Goal: Task Accomplishment & Management: Manage account settings

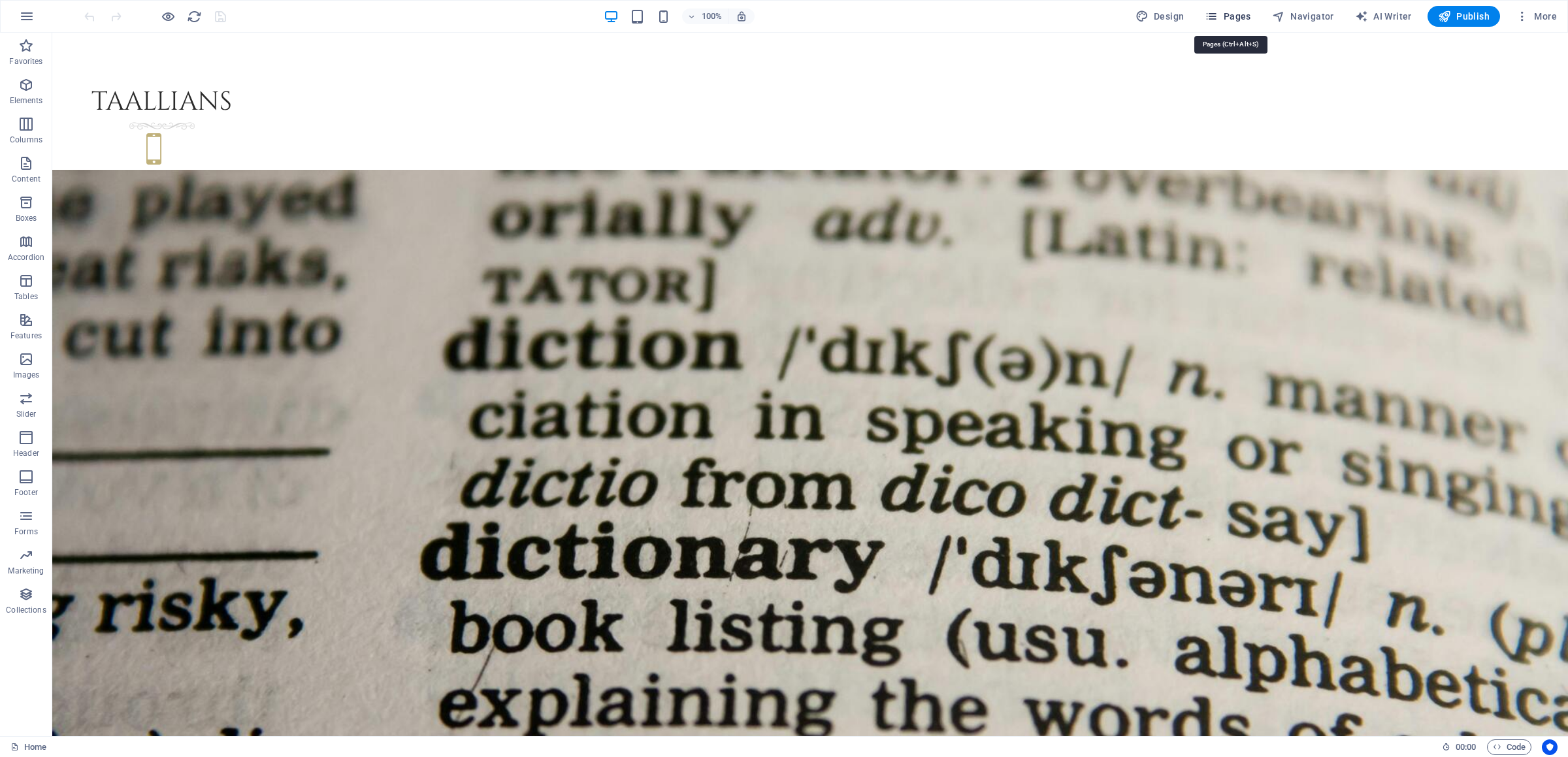
click at [1234, 13] on span "Pages" at bounding box center [1227, 17] width 46 height 13
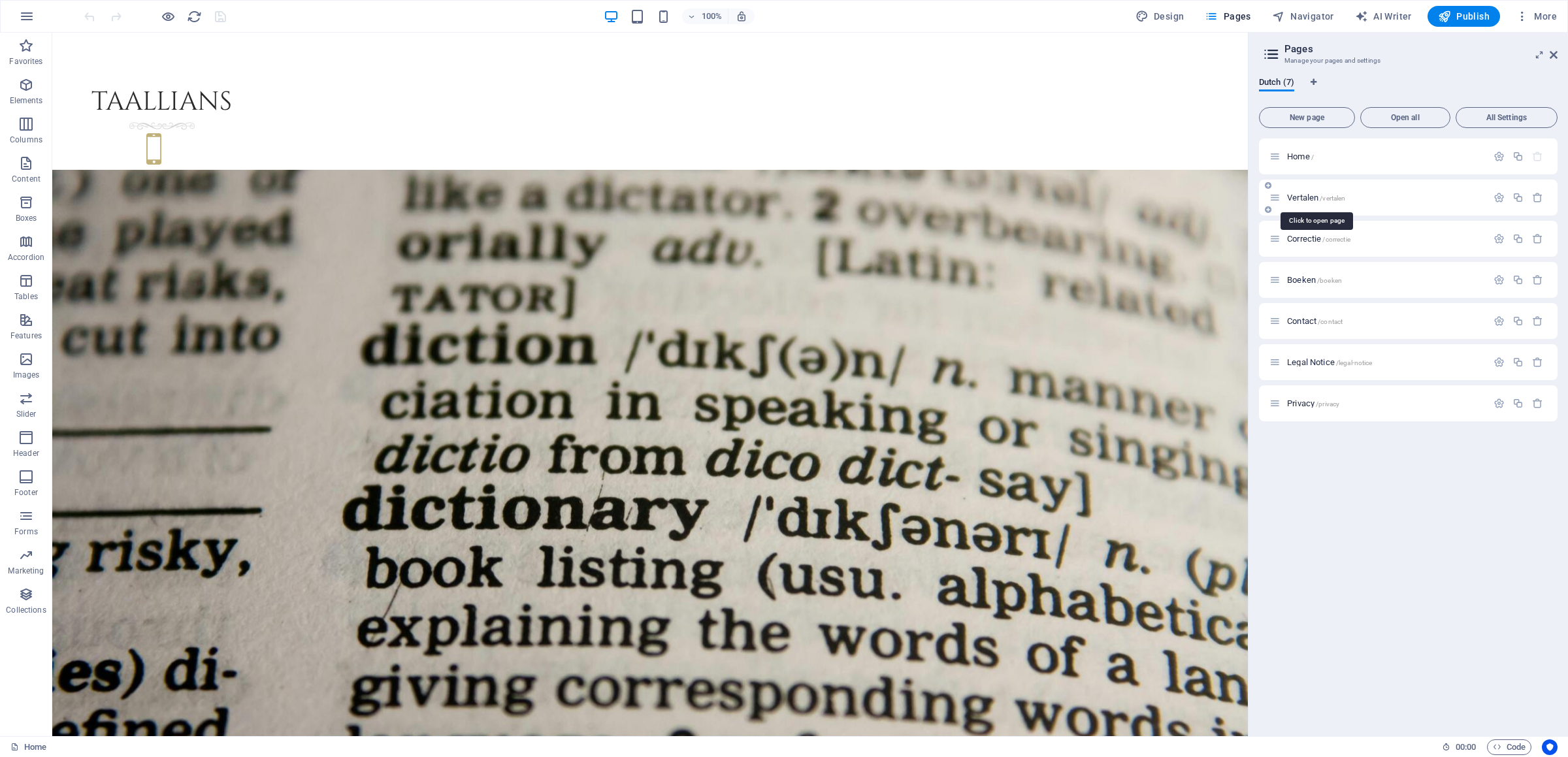
click at [1309, 202] on span "Vertalen /vertalen" at bounding box center [1315, 198] width 58 height 10
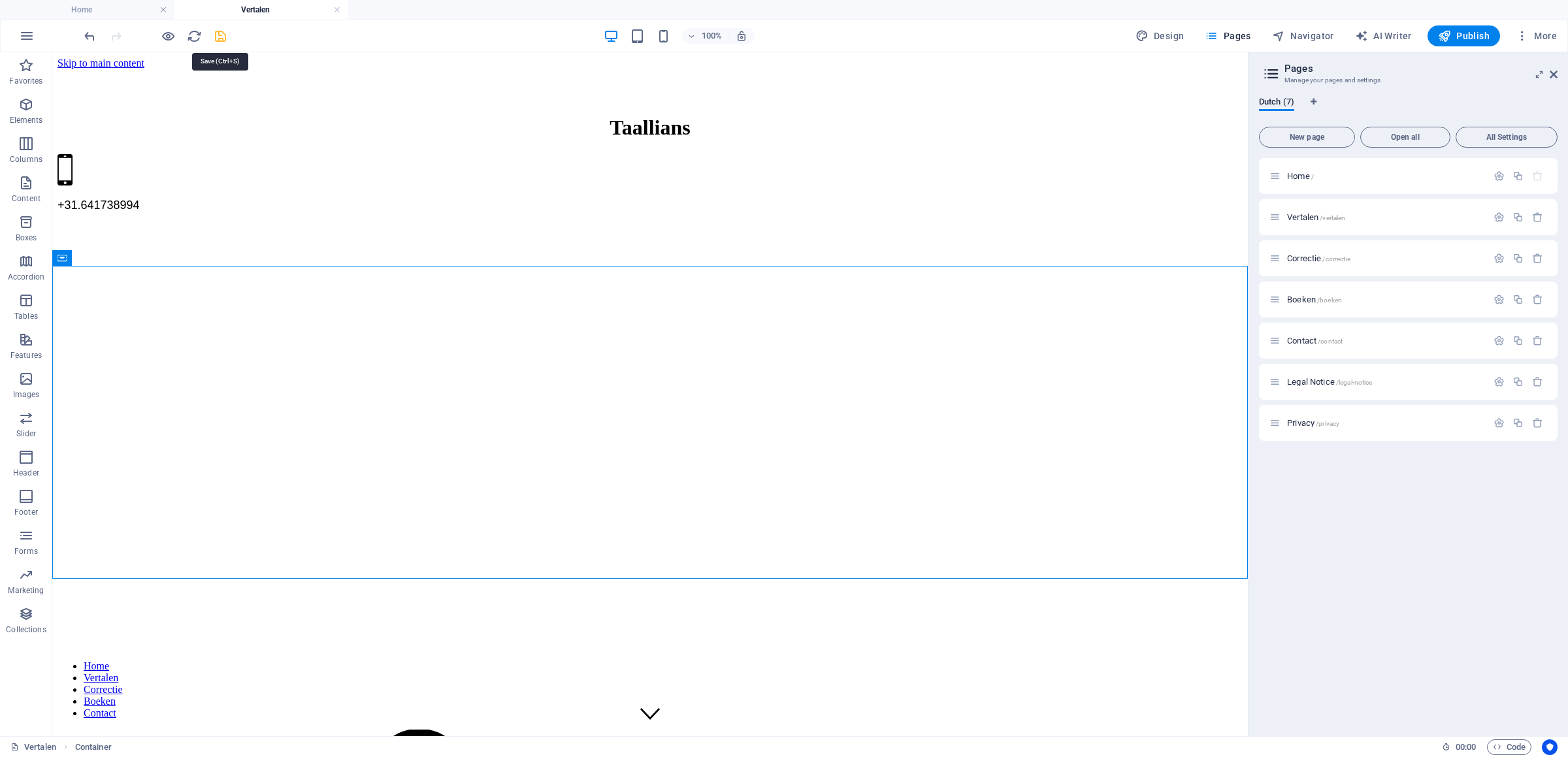
click at [218, 32] on icon "save" at bounding box center [220, 36] width 15 height 15
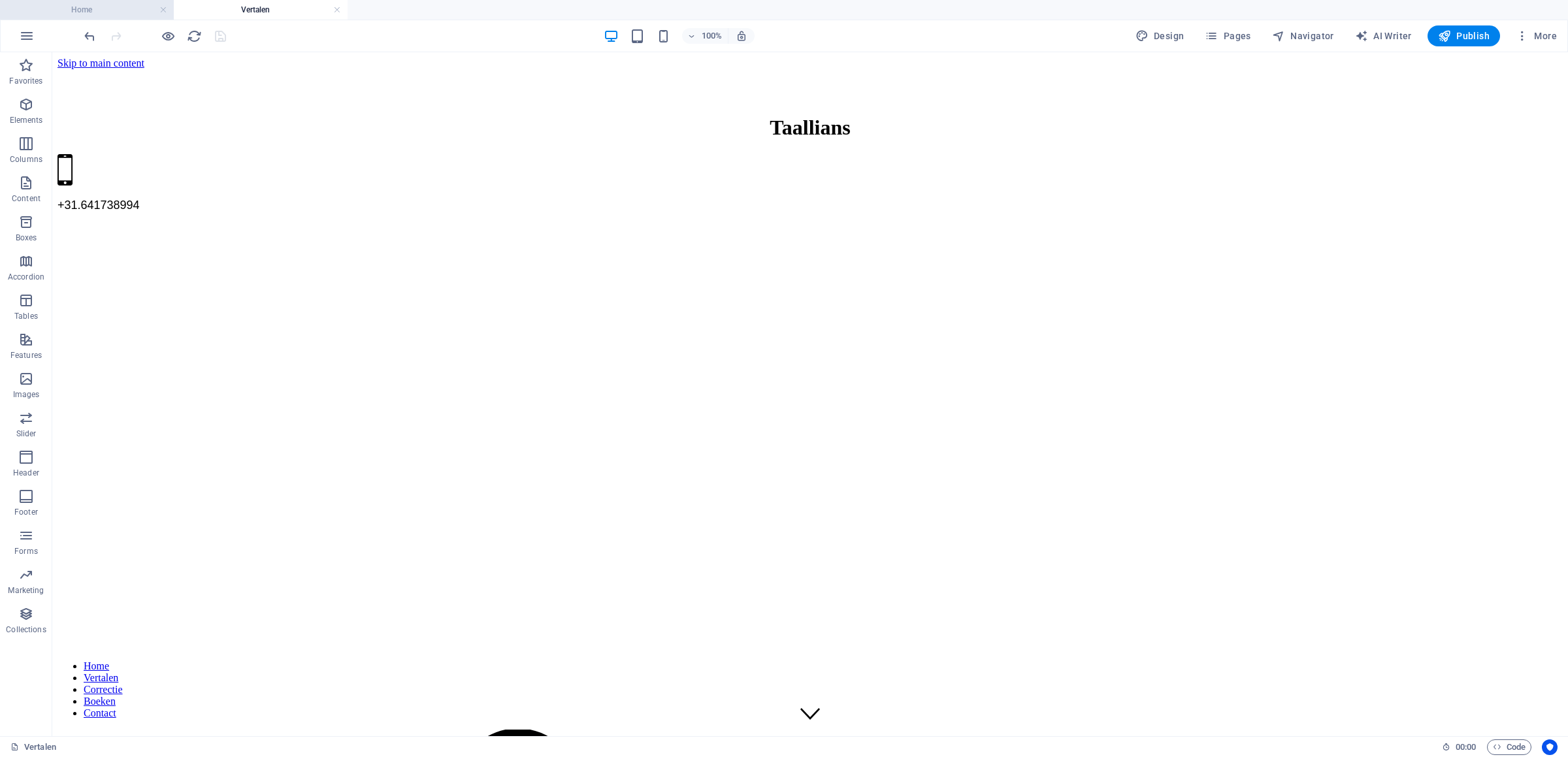
click at [105, 11] on h4 "Home" at bounding box center [86, 9] width 173 height 14
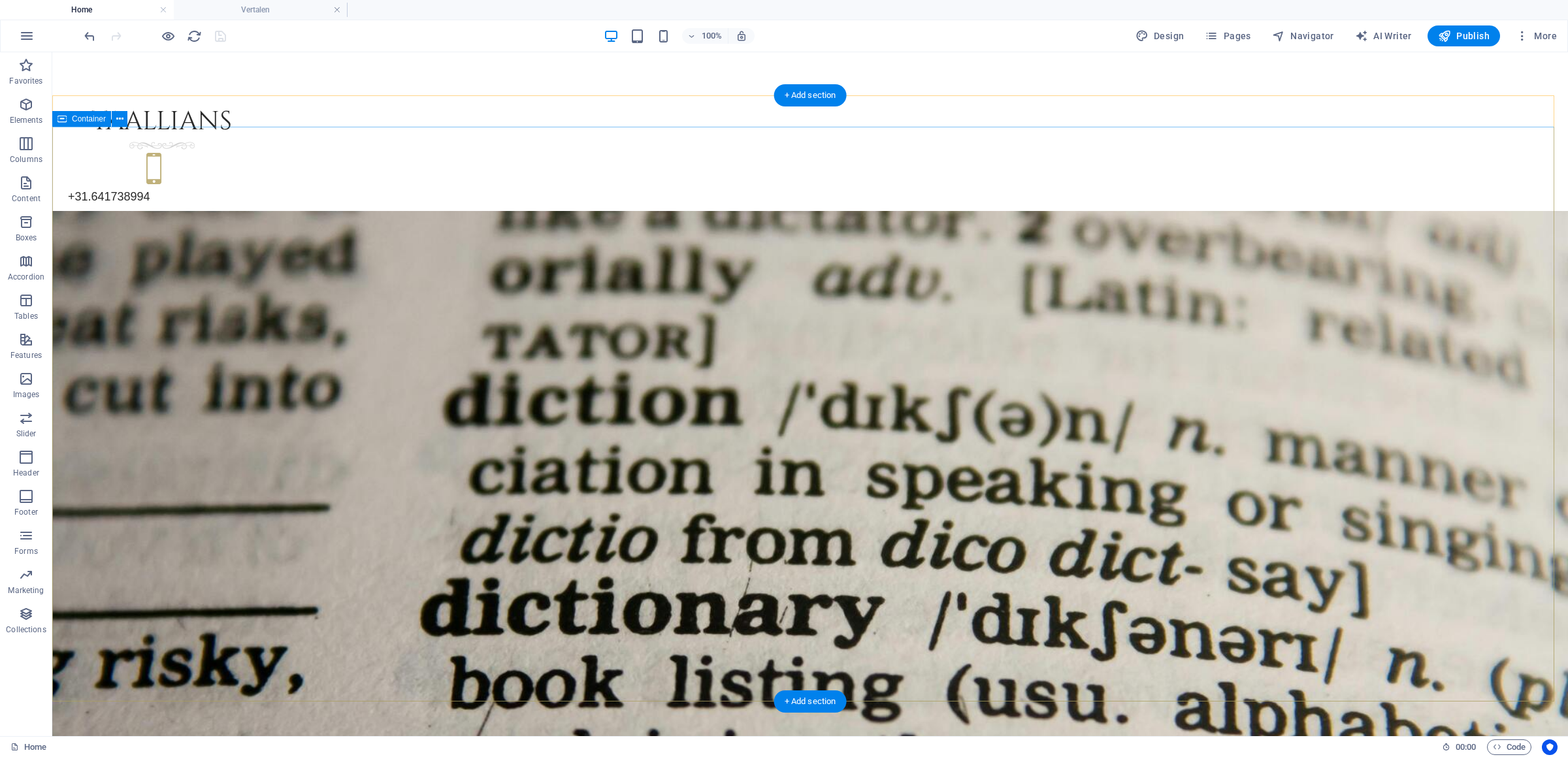
scroll to position [343, 0]
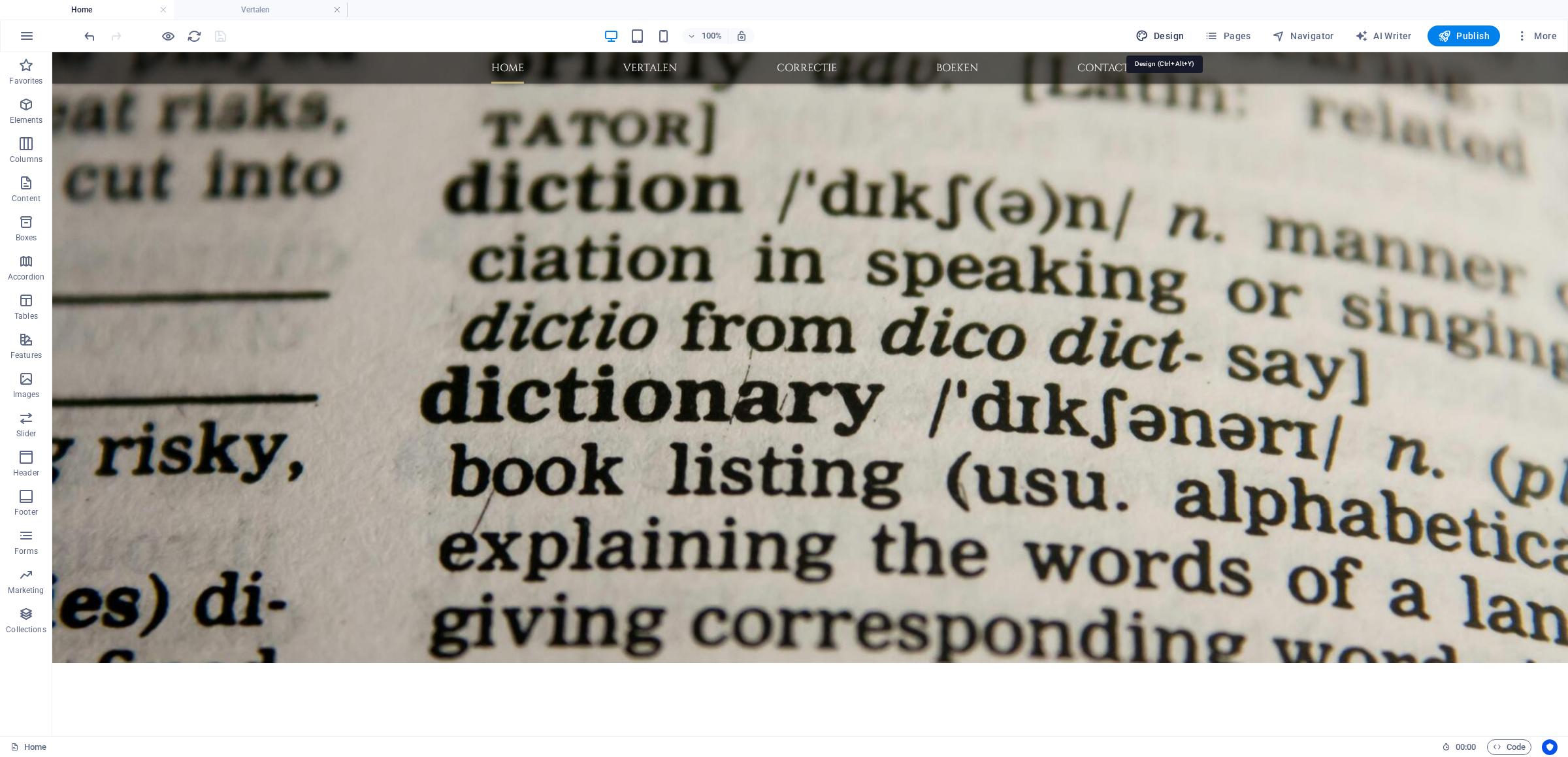
click at [1155, 36] on span "Design" at bounding box center [1159, 36] width 49 height 13
select select "px"
select select "300"
select select "px"
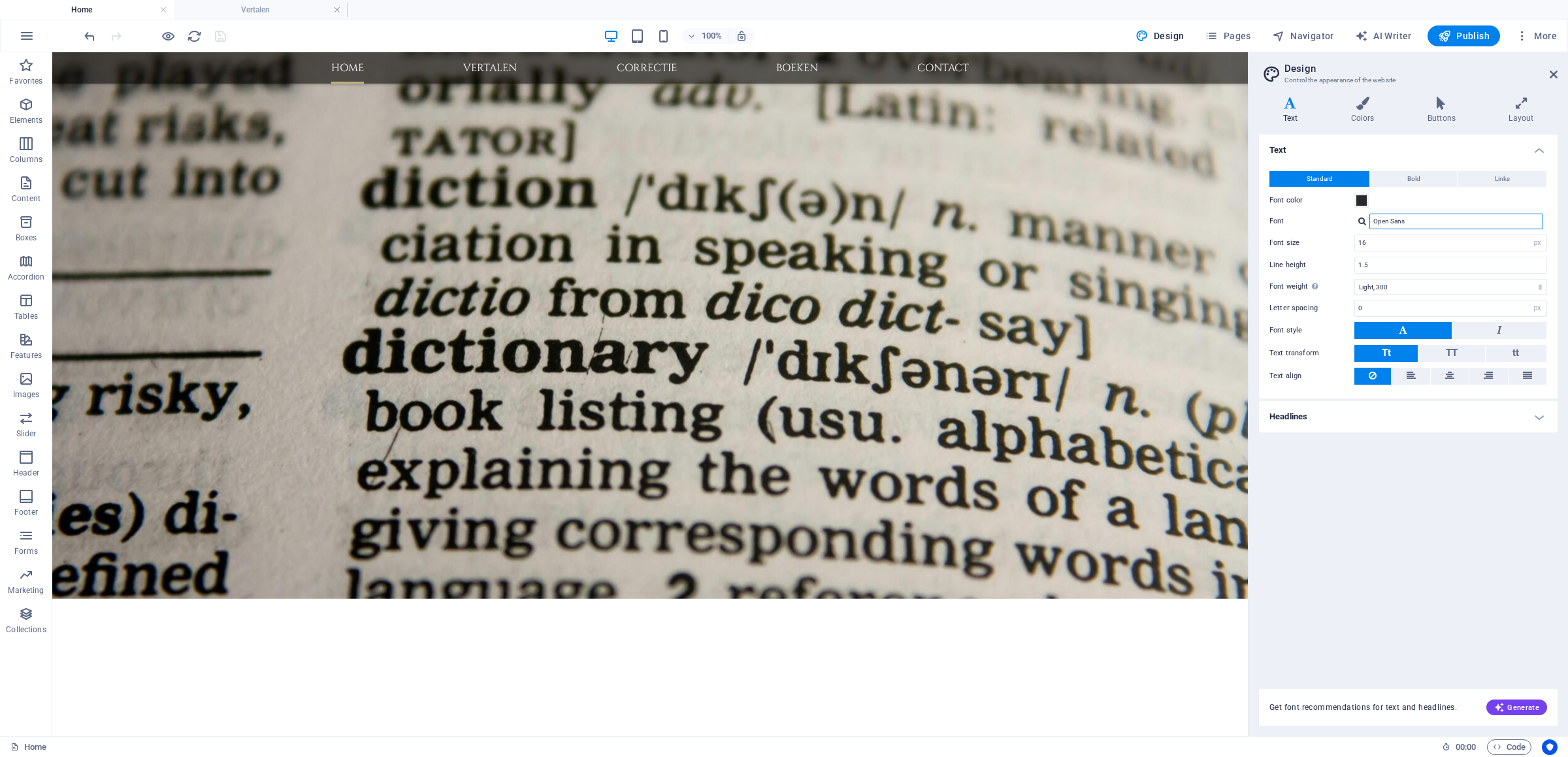
click at [1403, 216] on input "Open Sans" at bounding box center [1455, 221] width 173 height 15
click at [1354, 279] on select "Thin, 100 Extra-light, 200 Light, 300 Regular, 400 Medium, 500 Semi-bold, 600 B…" at bounding box center [1451, 286] width 193 height 15
click option "Regular, 400" at bounding box center [0, 0] width 0 height 0
click at [1369, 423] on h4 "Headlines" at bounding box center [1408, 417] width 299 height 31
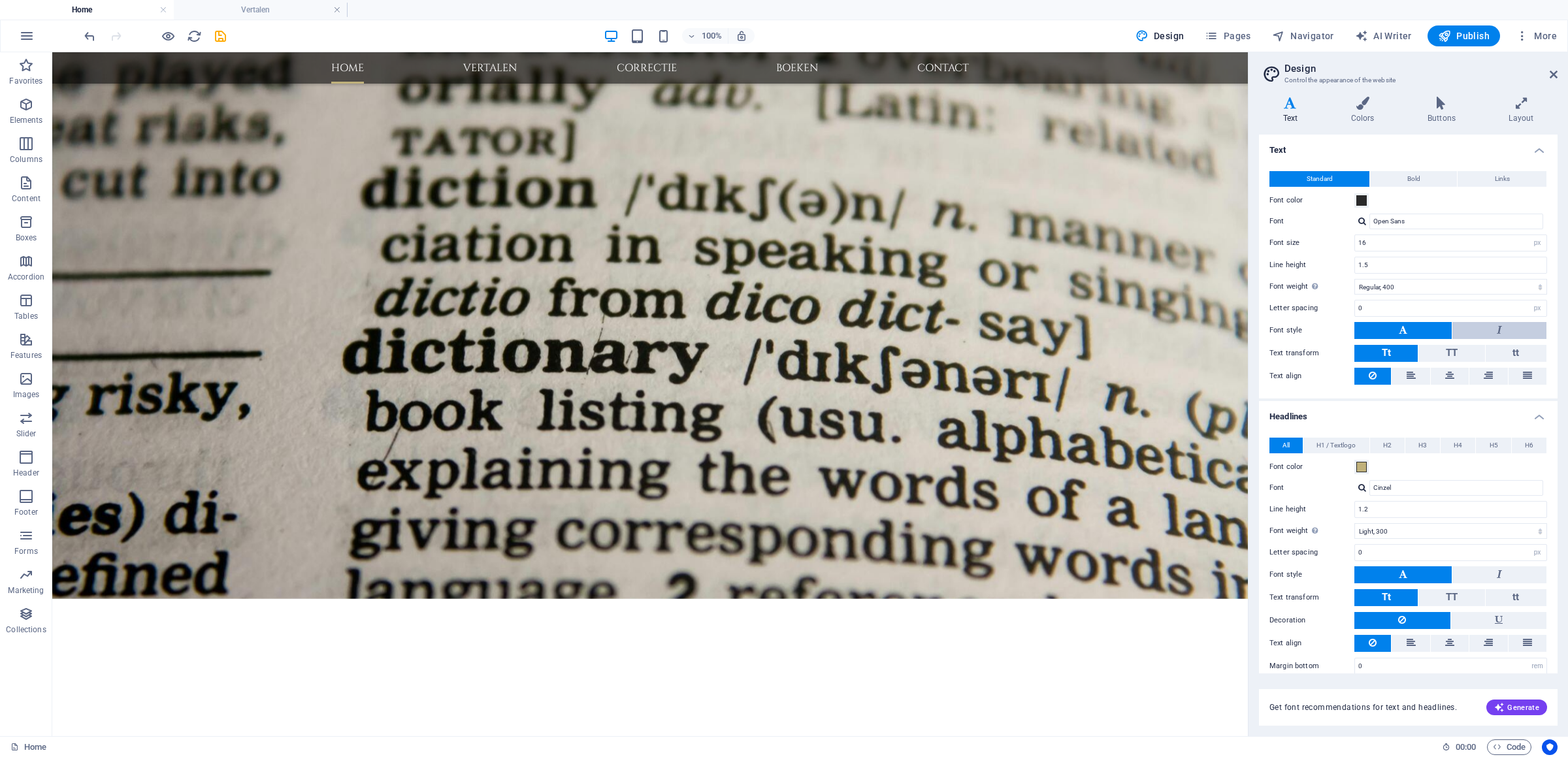
click at [1476, 330] on button at bounding box center [1499, 330] width 94 height 17
click at [1380, 330] on button at bounding box center [1403, 330] width 97 height 17
click at [1502, 320] on div "Standard Bold Links Font color Font Open Sans Font size 16 rem px Line height 1…" at bounding box center [1408, 278] width 304 height 240
click at [1504, 326] on button at bounding box center [1499, 330] width 94 height 17
click at [1393, 327] on button at bounding box center [1403, 330] width 97 height 17
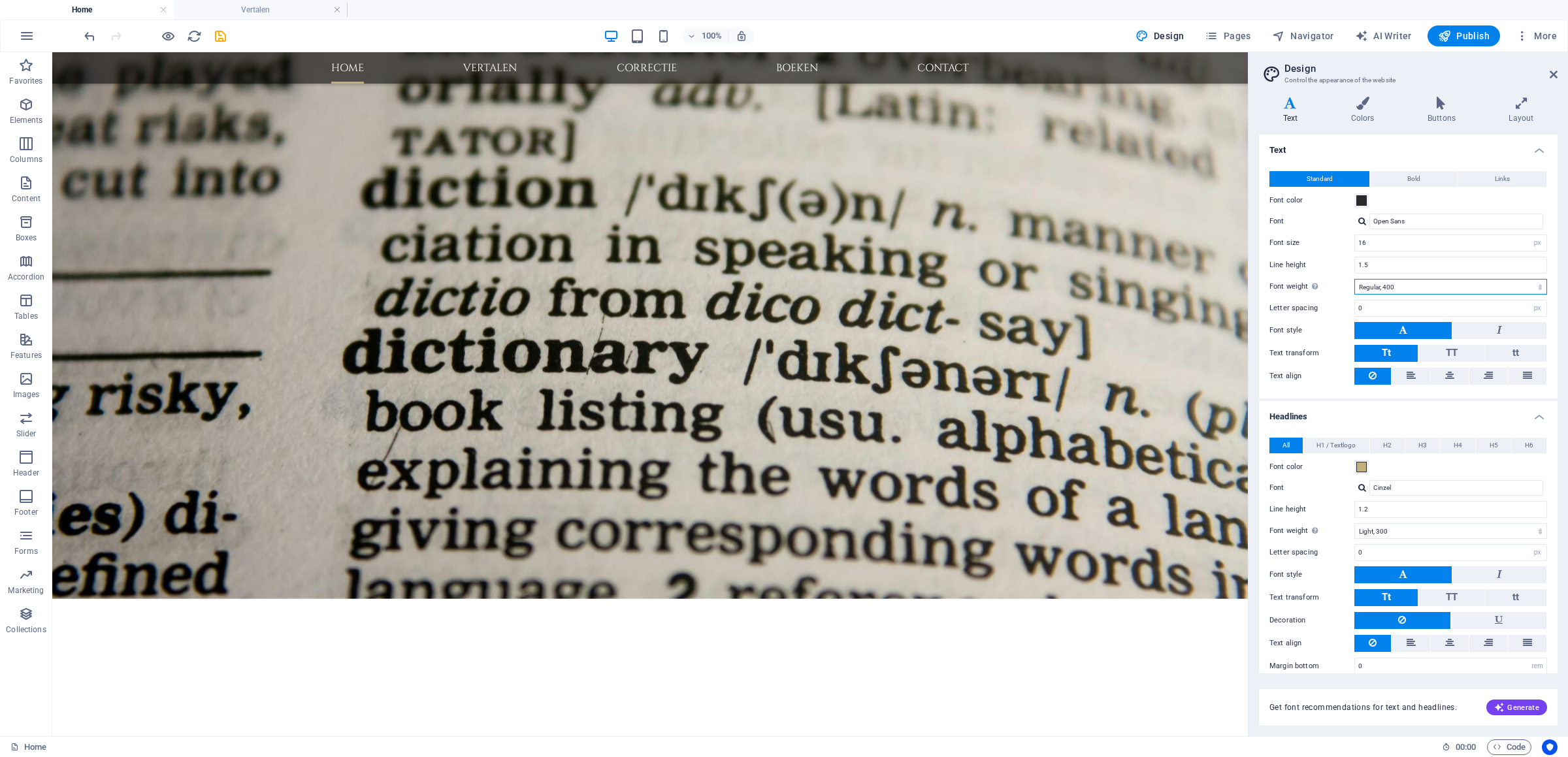
click at [1354, 279] on select "Thin, 100 Extra-light, 200 Light, 300 Regular, 400 Medium, 500 Semi-bold, 600 B…" at bounding box center [1451, 286] width 193 height 15
click option "Medium, 500" at bounding box center [0, 0] width 0 height 0
click at [1354, 279] on select "Thin, 100 Extra-light, 200 Light, 300 Regular, 400 Medium, 500 Semi-bold, 600 B…" at bounding box center [1451, 286] width 193 height 15
click option "Bold, 700" at bounding box center [0, 0] width 0 height 0
click at [1354, 279] on select "Thin, 100 Extra-light, 200 Light, 300 Regular, 400 Medium, 500 Semi-bold, 600 B…" at bounding box center [1451, 286] width 193 height 15
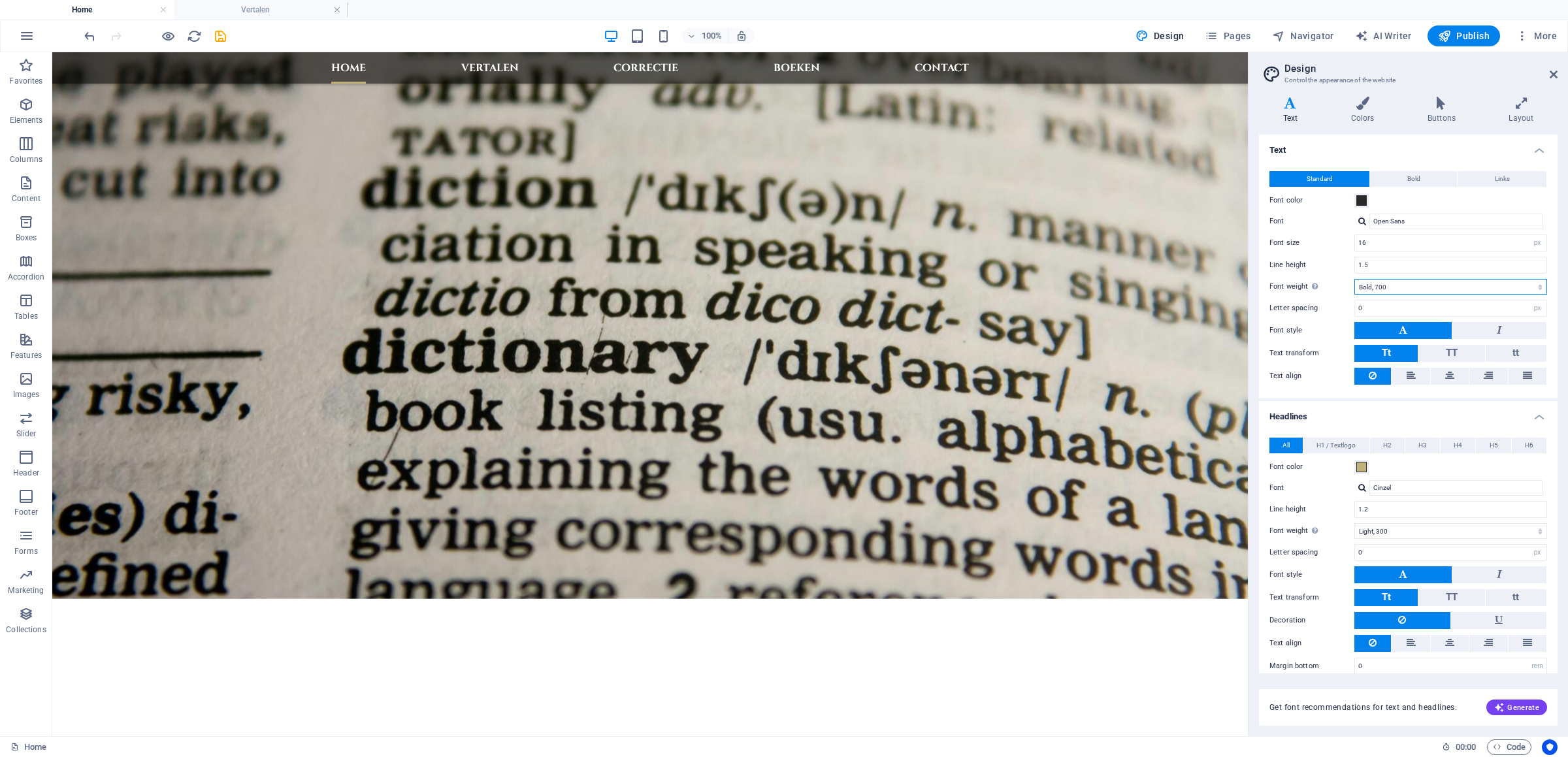
select select "600"
click option "Semi-bold, 600" at bounding box center [0, 0] width 0 height 0
click at [218, 37] on icon "save" at bounding box center [220, 36] width 15 height 15
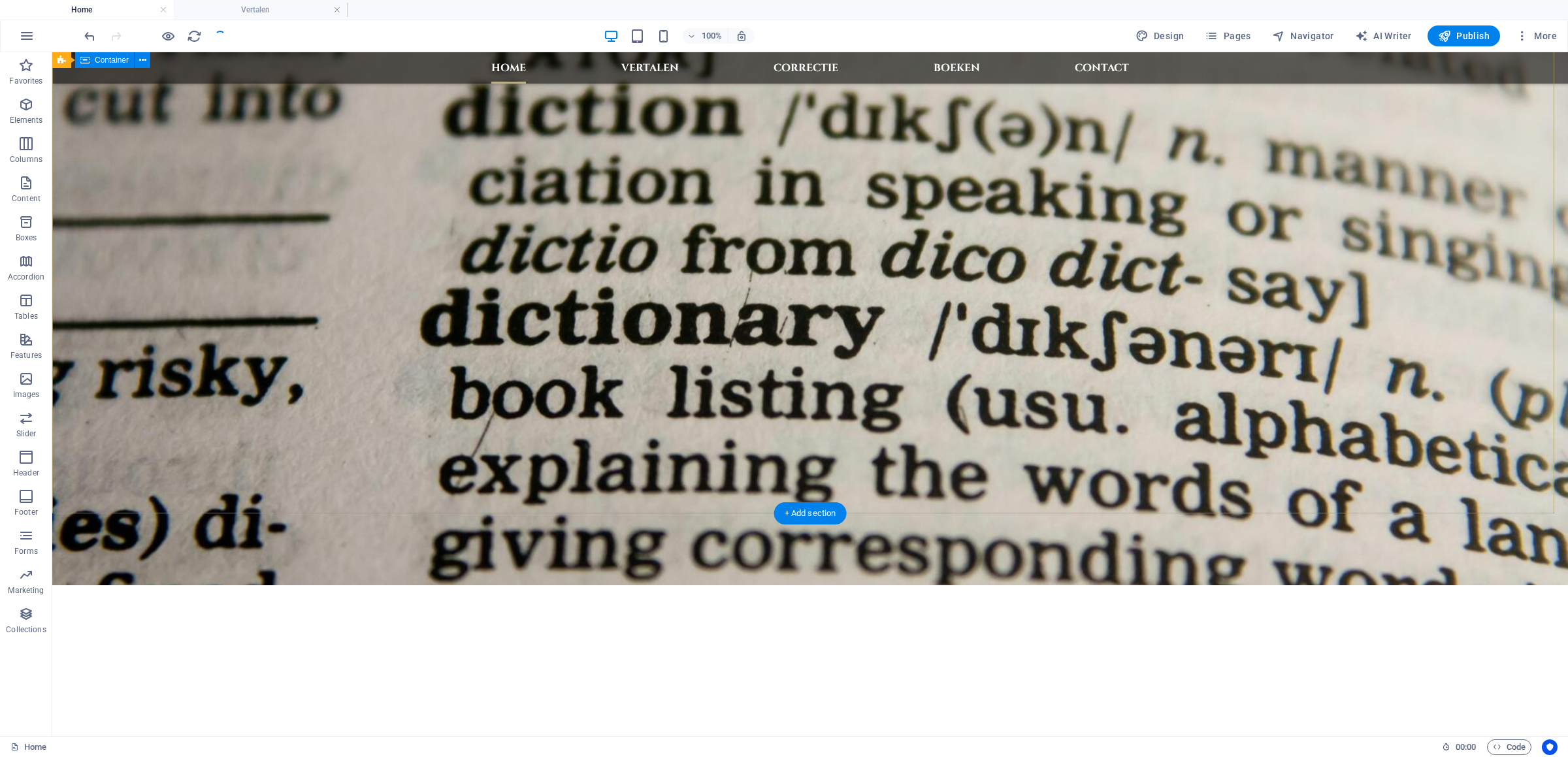
scroll to position [0, 0]
